Goal: Task Accomplishment & Management: Use online tool/utility

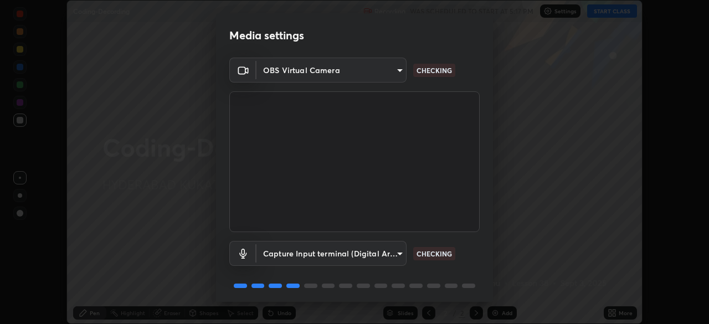
click at [329, 76] on body "Erase all Coding-Decording Recording WAS SCHEDULED TO START AT 5:17 PM Settings…" at bounding box center [354, 162] width 709 height 324
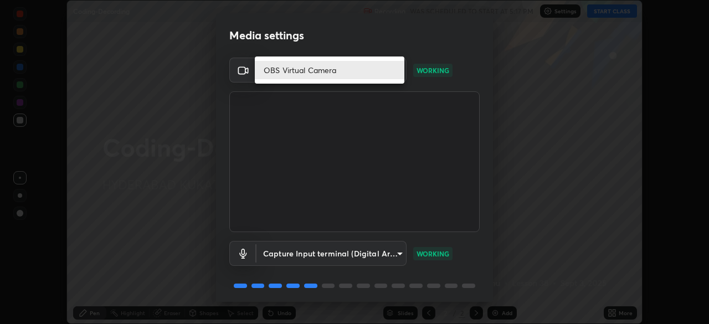
click at [347, 72] on li "OBS Virtual Camera" at bounding box center [330, 70] width 150 height 18
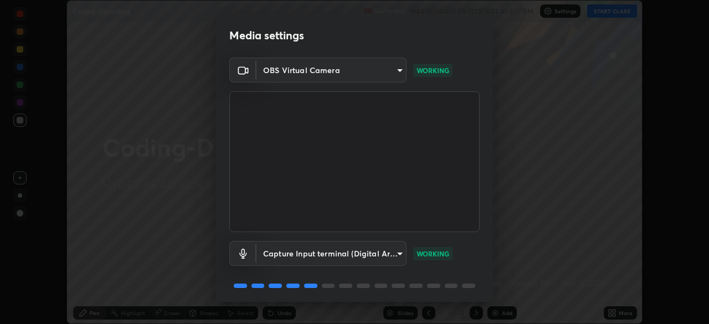
click at [342, 72] on body "Erase all Coding-Decording Recording WAS SCHEDULED TO START AT 5:17 PM Settings…" at bounding box center [354, 162] width 709 height 324
click at [344, 73] on li "OBS Virtual Camera" at bounding box center [311, 70] width 112 height 11
click at [344, 73] on body "Erase all Coding-Decording Recording WAS SCHEDULED TO START AT 5:17 PM Settings…" at bounding box center [354, 162] width 709 height 324
click at [347, 73] on li "OBS Virtual Camera" at bounding box center [311, 70] width 112 height 11
click at [347, 73] on body "Erase all Coding-Decording Recording WAS SCHEDULED TO START AT 5:17 PM Settings…" at bounding box center [354, 162] width 709 height 324
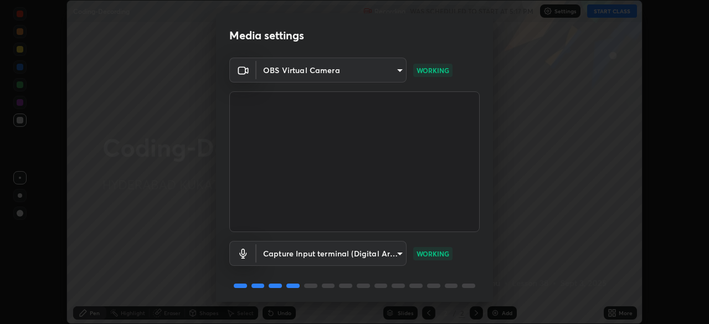
click at [347, 74] on li "OBS Virtual Camera" at bounding box center [311, 70] width 112 height 11
click at [346, 74] on body "Erase all Coding-Decording Recording WAS SCHEDULED TO START AT 5:17 PM Settings…" at bounding box center [354, 162] width 709 height 324
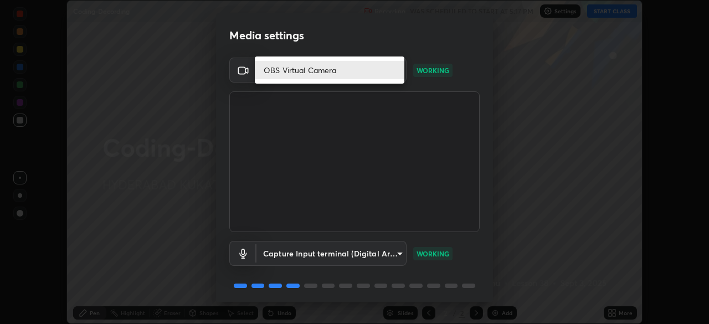
click at [384, 73] on li "OBS Virtual Camera" at bounding box center [330, 70] width 150 height 18
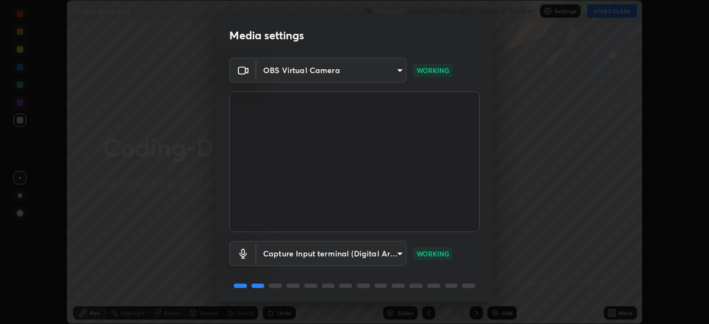
click at [394, 73] on body "Erase all Coding-Decording Recording WAS SCHEDULED TO START AT 5:17 PM Settings…" at bounding box center [354, 162] width 709 height 324
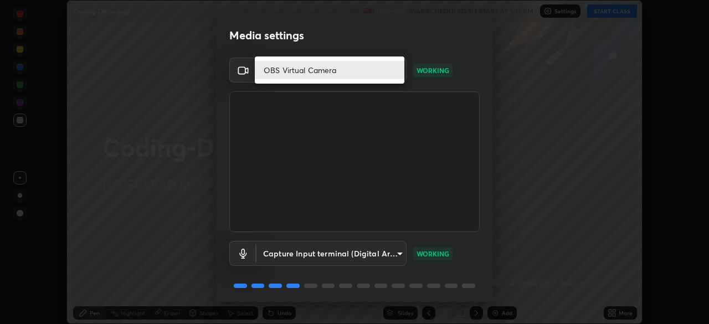
click at [391, 74] on li "OBS Virtual Camera" at bounding box center [330, 70] width 150 height 18
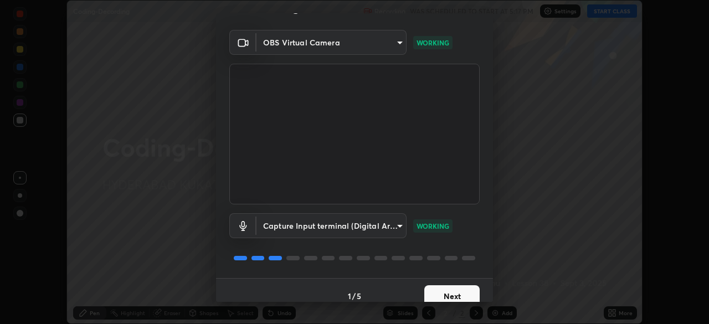
scroll to position [39, 0]
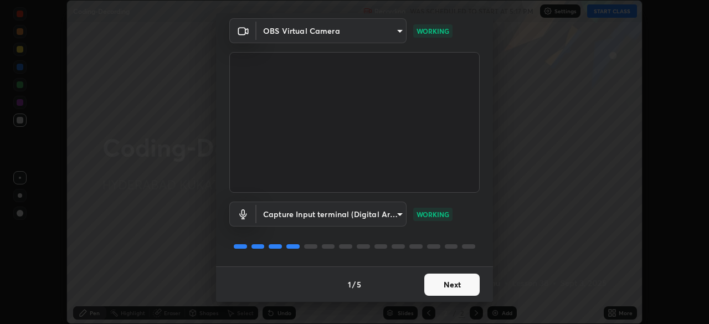
click at [454, 287] on button "Next" at bounding box center [451, 285] width 55 height 22
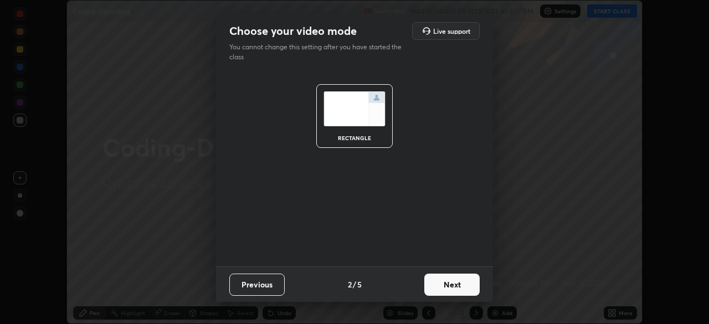
scroll to position [0, 0]
click at [434, 281] on button "Next" at bounding box center [451, 285] width 55 height 22
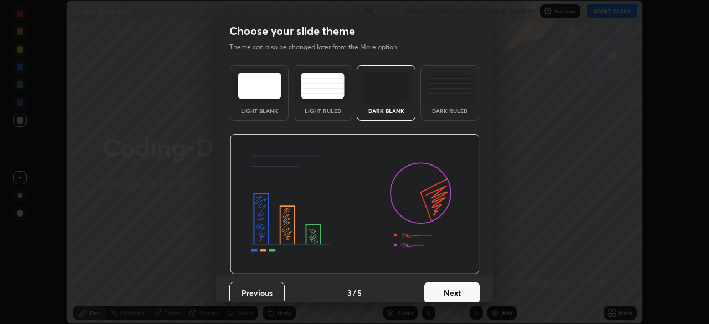
click at [424, 291] on button "Next" at bounding box center [451, 293] width 55 height 22
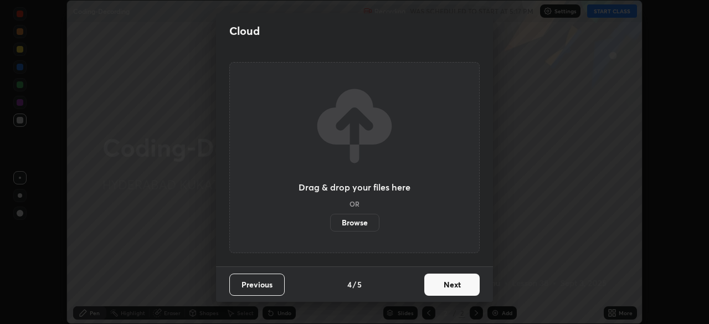
click at [429, 291] on button "Next" at bounding box center [451, 285] width 55 height 22
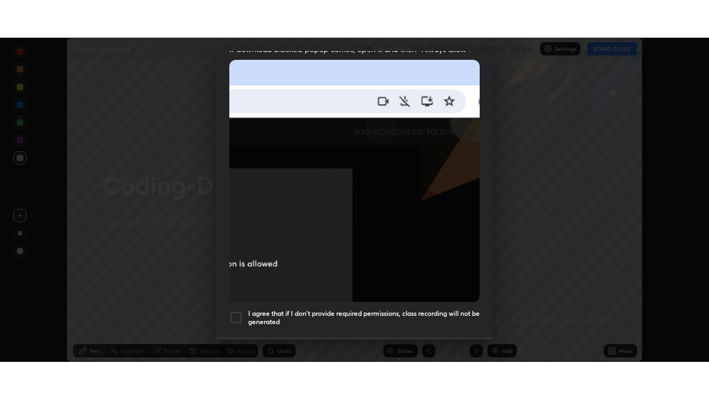
scroll to position [265, 0]
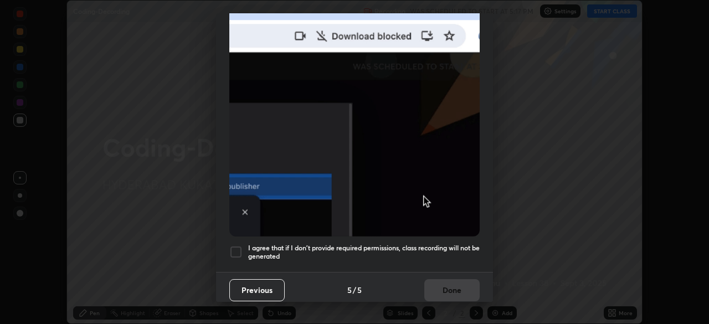
click at [238, 250] on div at bounding box center [235, 251] width 13 height 13
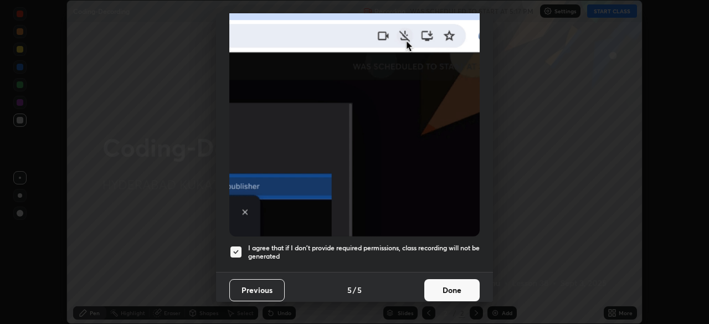
click at [452, 285] on button "Done" at bounding box center [451, 290] width 55 height 22
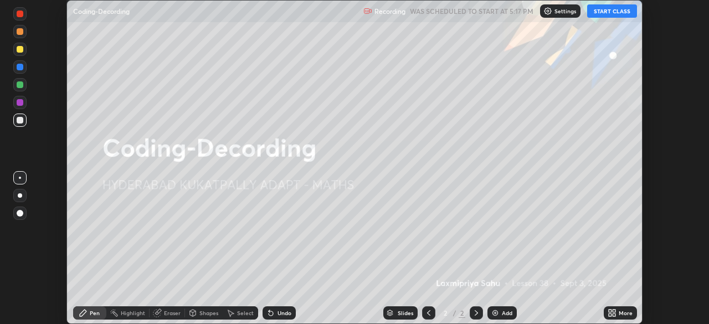
click at [602, 9] on button "START CLASS" at bounding box center [612, 10] width 50 height 13
click at [618, 313] on div "More" at bounding box center [620, 312] width 33 height 13
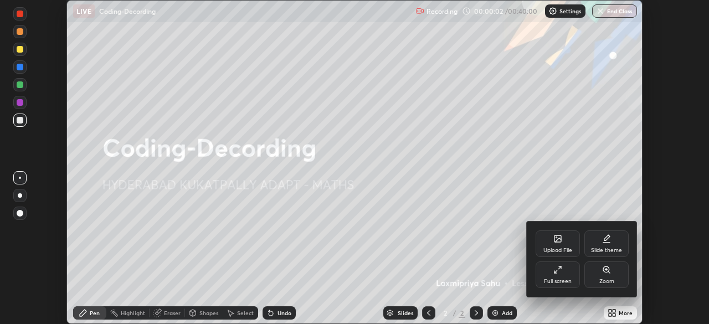
click at [566, 277] on div "Full screen" at bounding box center [558, 275] width 44 height 27
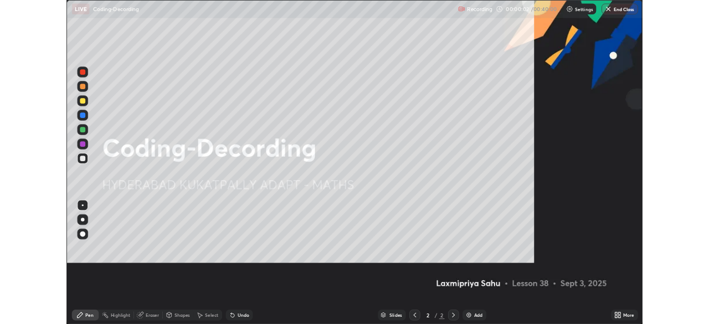
scroll to position [399, 709]
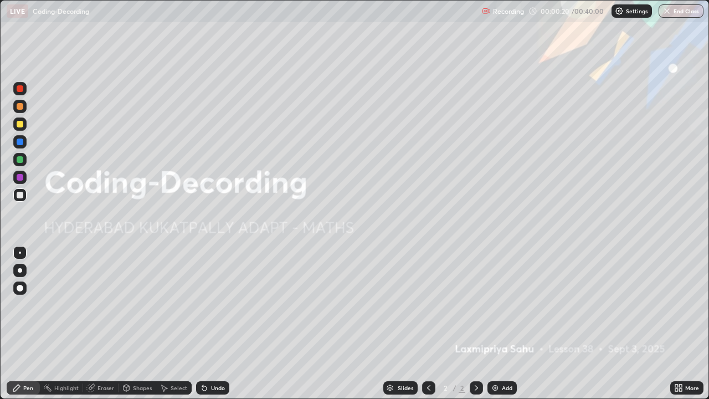
click at [681, 324] on icon at bounding box center [680, 389] width 3 height 3
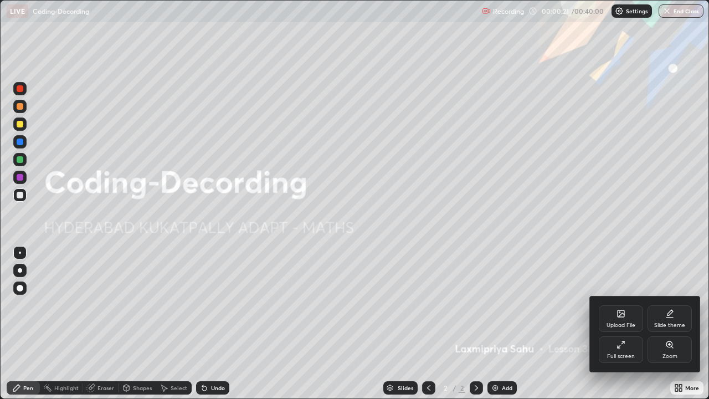
click at [627, 324] on div "Full screen" at bounding box center [621, 357] width 28 height 6
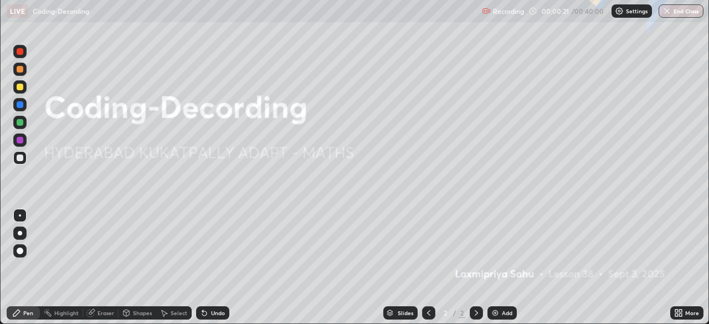
scroll to position [55093, 54708]
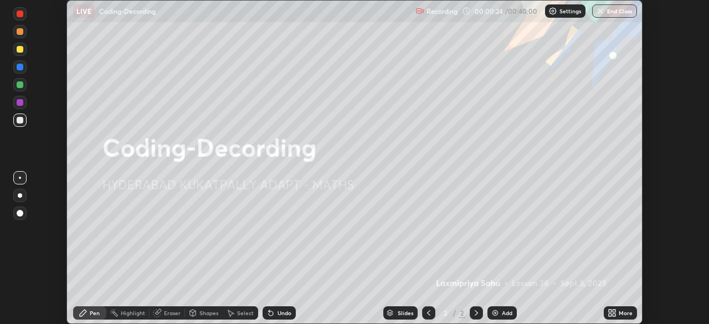
click at [568, 11] on p "Settings" at bounding box center [571, 11] width 22 height 6
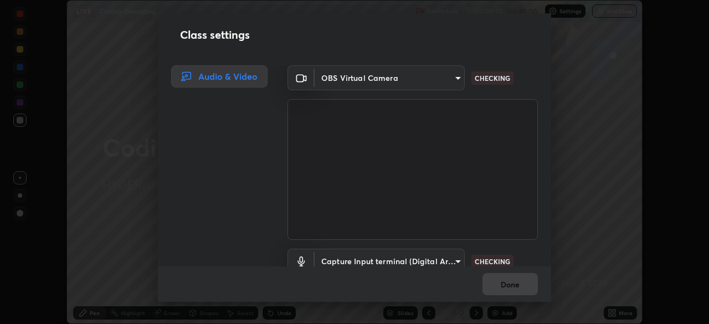
click at [436, 82] on body "Erase all LIVE Coding-Decording Recording 00:00:25 / 00:40:00 Settings End Clas…" at bounding box center [354, 162] width 709 height 324
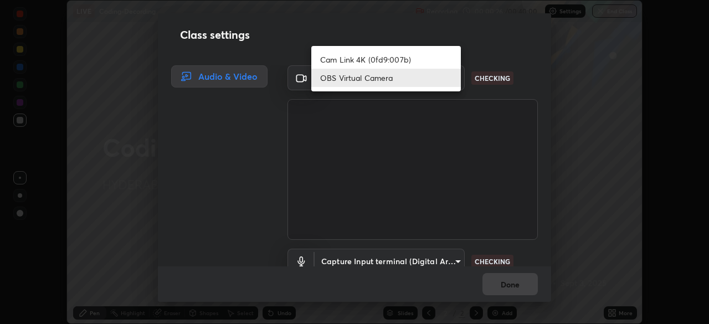
click at [402, 60] on li "Cam Link 4K (0fd9:007b)" at bounding box center [386, 59] width 150 height 18
type input "27fad6ed8d1c956e95d2e902cf0bd6873e21f6df27018c959b7ce0fdc692bc5e"
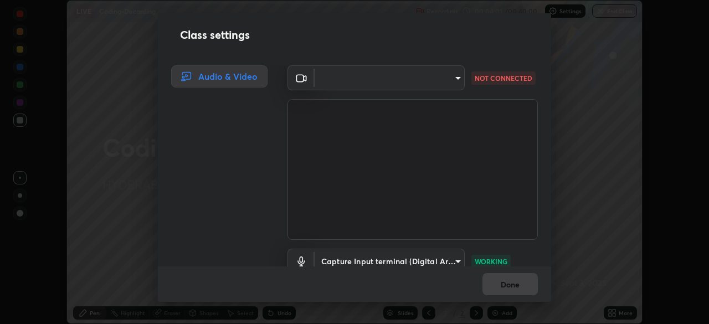
click at [0, 210] on div "Class settings Audio & Video ​ 27fad6ed8d1c956e95d2e902cf0bd6873e21f6df27018c95…" at bounding box center [354, 162] width 709 height 324
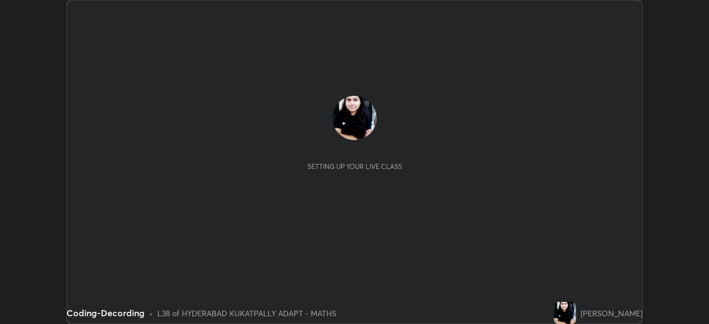
scroll to position [324, 709]
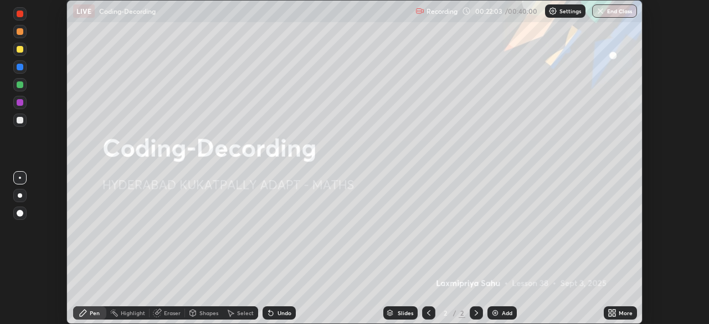
click at [564, 9] on p "Settings" at bounding box center [571, 11] width 22 height 6
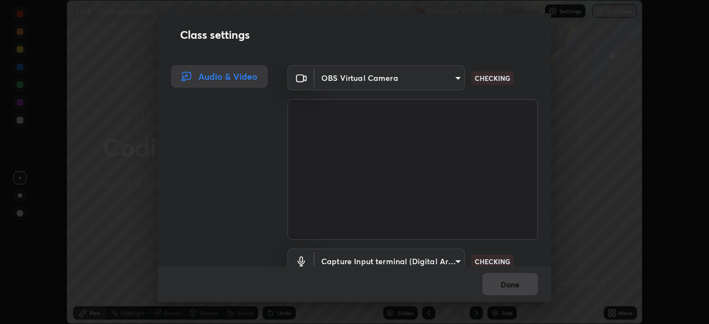
click at [427, 78] on body "Erase all LIVE Coding-Decording Recording 00:22:04 / 00:40:00 Settings End Clas…" at bounding box center [354, 162] width 709 height 324
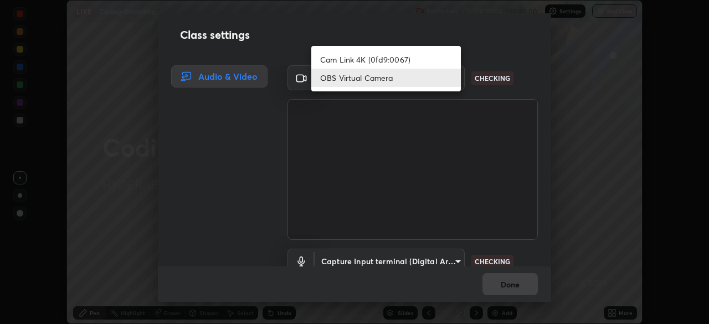
click at [393, 59] on li "Cam Link 4K (0fd9:0067)" at bounding box center [386, 59] width 150 height 18
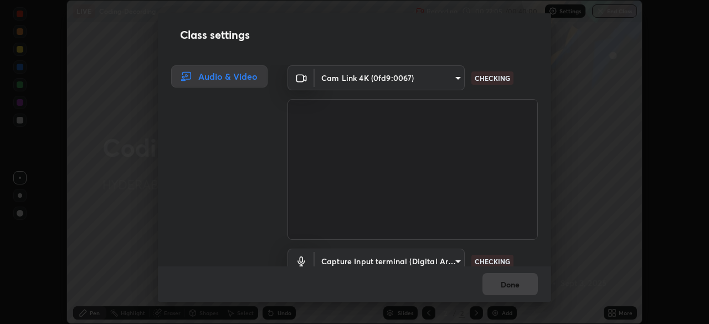
type input "18b66818256b9ec7faecd83defc3a46e1381ea492df88efd03758146dd829d47"
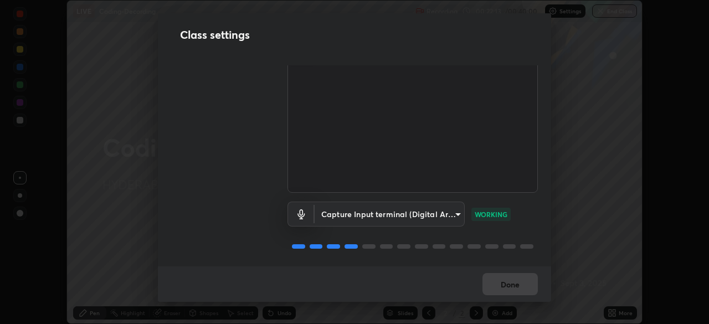
scroll to position [0, 0]
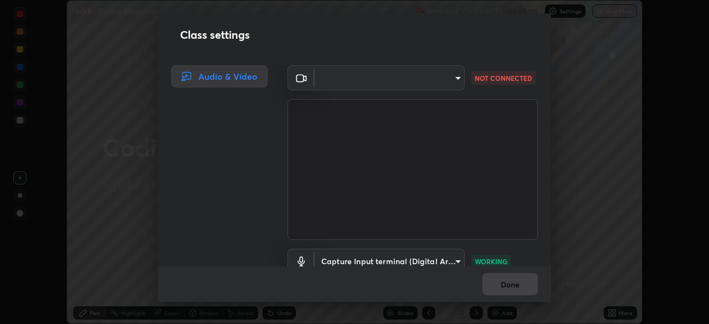
click at [473, 191] on video at bounding box center [413, 169] width 250 height 141
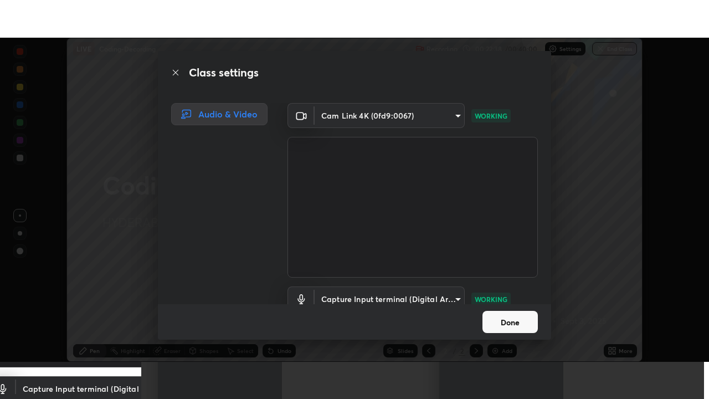
scroll to position [50, 0]
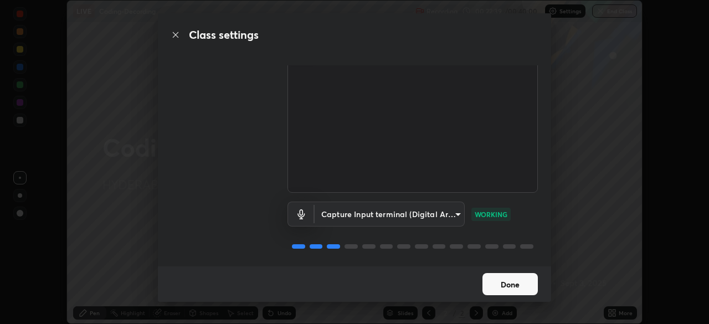
click at [505, 285] on button "Done" at bounding box center [510, 284] width 55 height 22
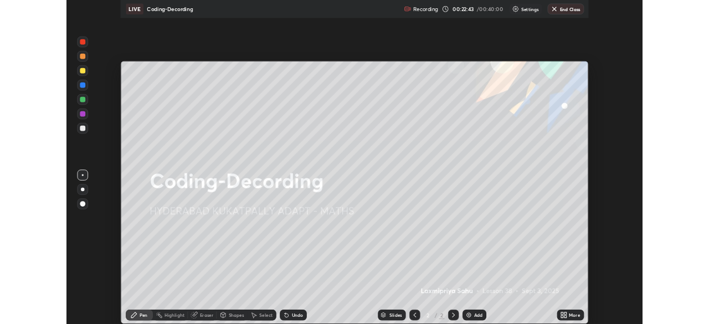
scroll to position [399, 709]
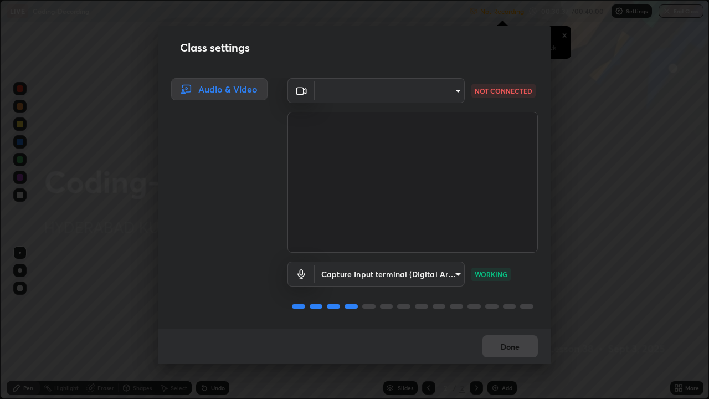
click at [91, 324] on div "Class settings Audio & Video ​ 18b66818256b9ec7faecd83defc3a46e1381ea492df88efd…" at bounding box center [354, 199] width 709 height 399
click at [93, 324] on div "Class settings Audio & Video ​ 18b66818256b9ec7faecd83defc3a46e1381ea492df88efd…" at bounding box center [354, 199] width 709 height 399
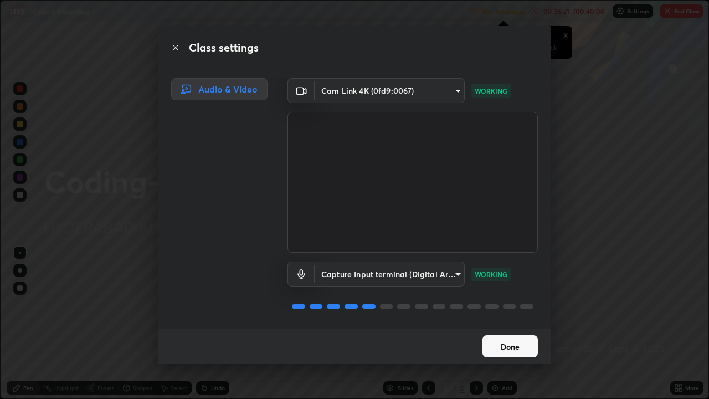
click at [516, 324] on button "Done" at bounding box center [510, 346] width 55 height 22
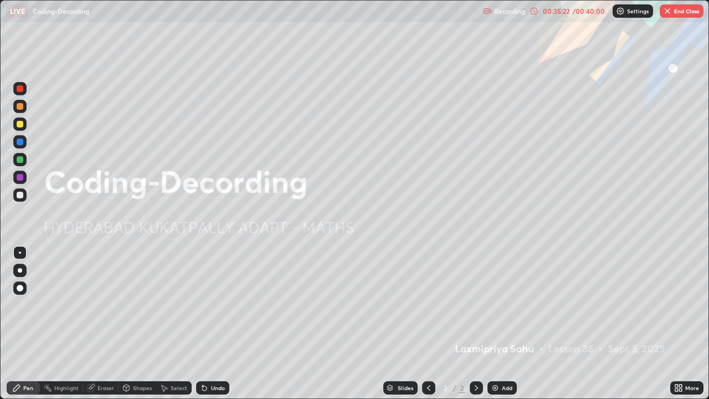
click at [689, 324] on div "More" at bounding box center [693, 388] width 14 height 6
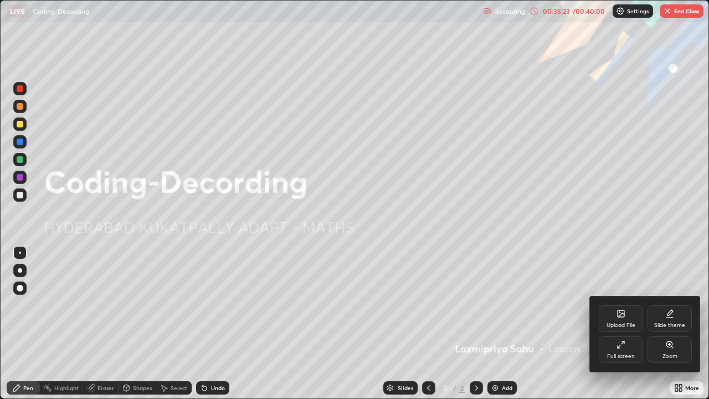
click at [629, 324] on div "Full screen" at bounding box center [621, 349] width 44 height 27
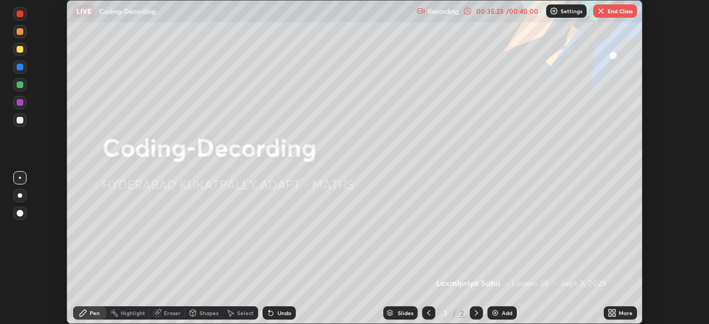
scroll to position [55093, 54708]
